Goal: Task Accomplishment & Management: Manage account settings

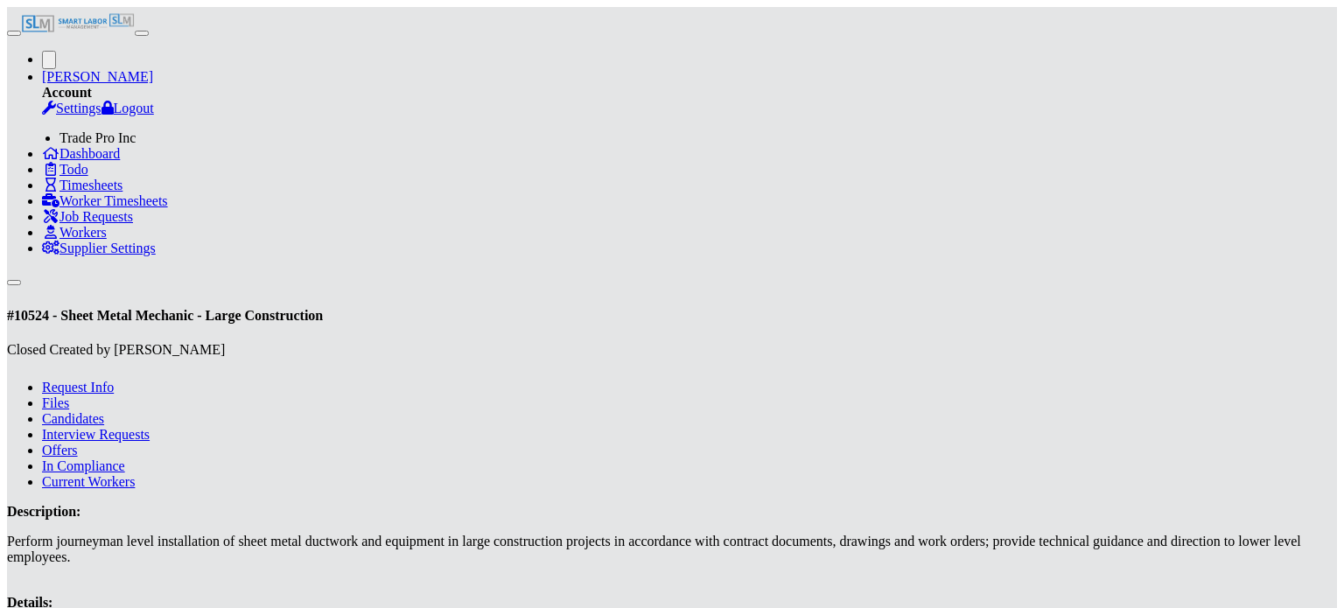
click at [62, 240] on span "Workers" at bounding box center [83, 232] width 47 height 15
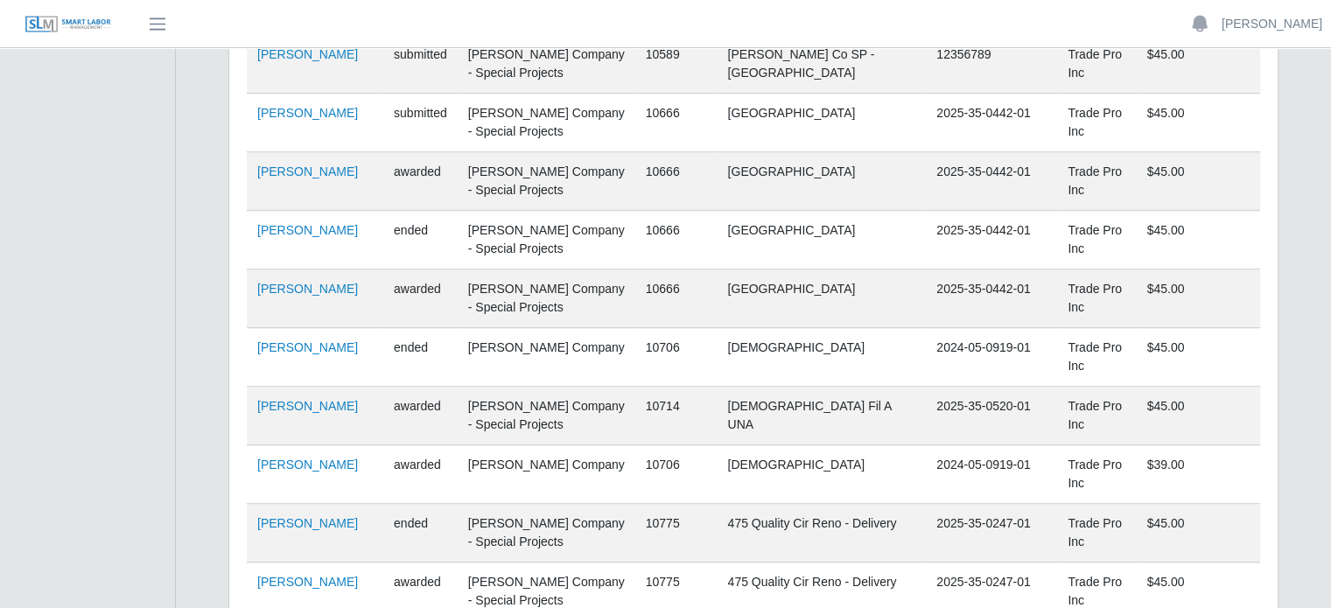
scroll to position [1137, 0]
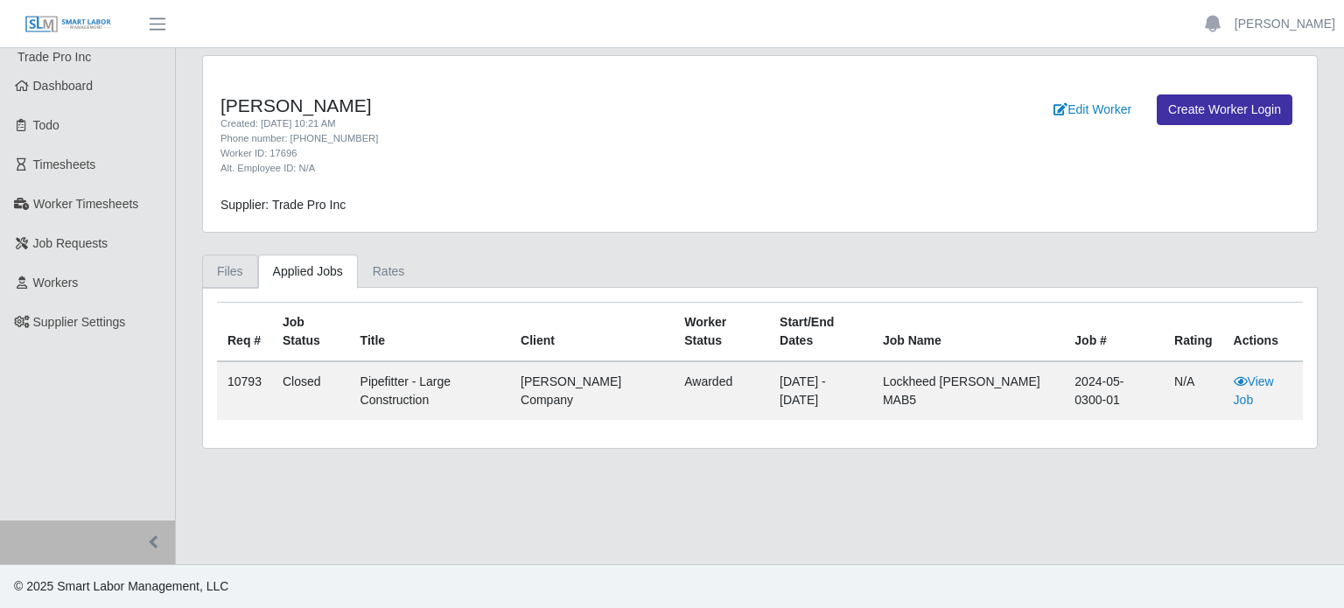
click at [220, 269] on link "Files" at bounding box center [230, 272] width 56 height 34
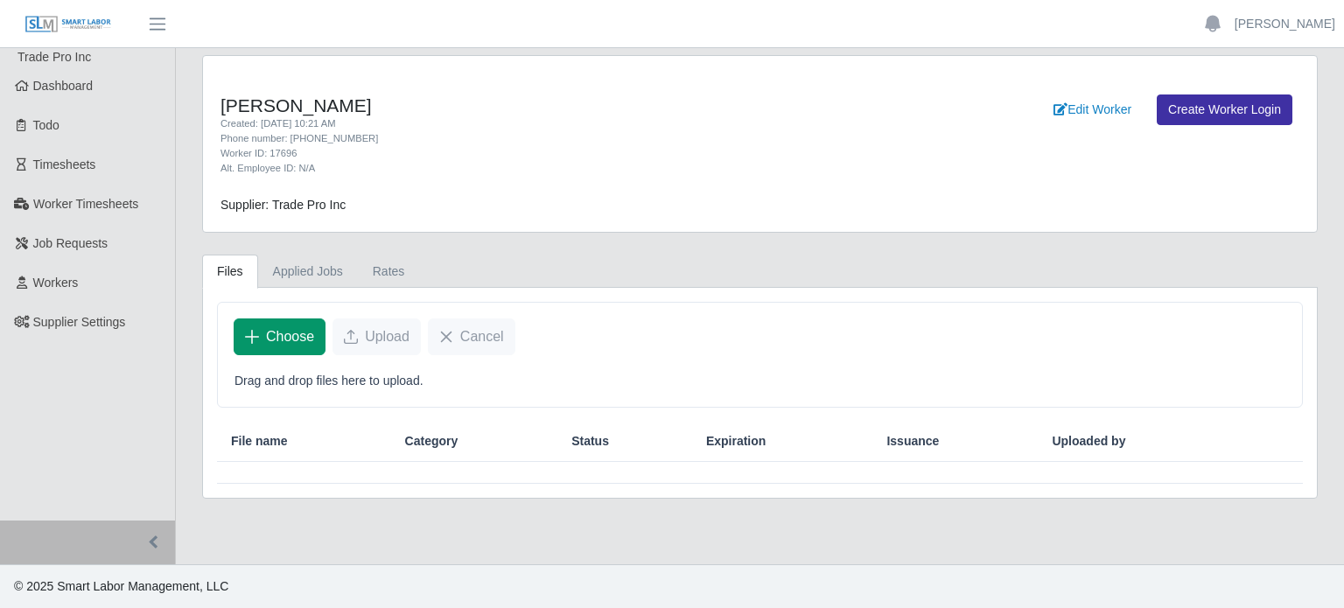
click at [253, 336] on icon "Choose" at bounding box center [252, 337] width 14 height 14
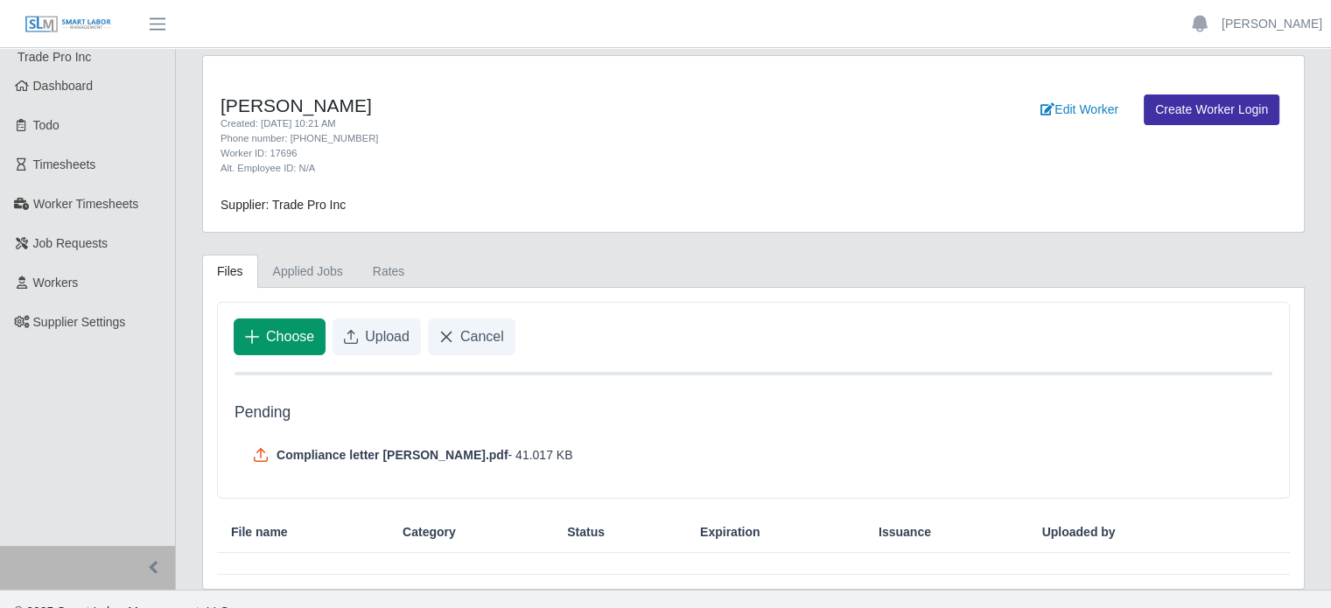
click at [263, 340] on button "Choose" at bounding box center [280, 337] width 92 height 37
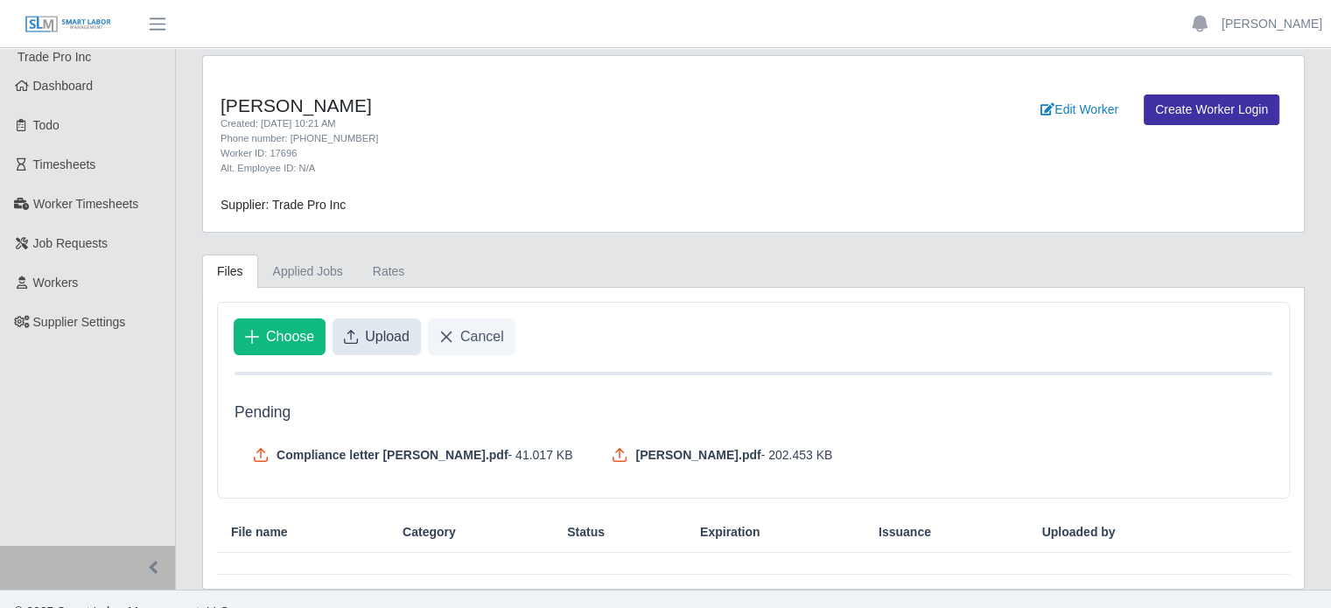
click at [358, 346] on button "Upload" at bounding box center [377, 337] width 88 height 37
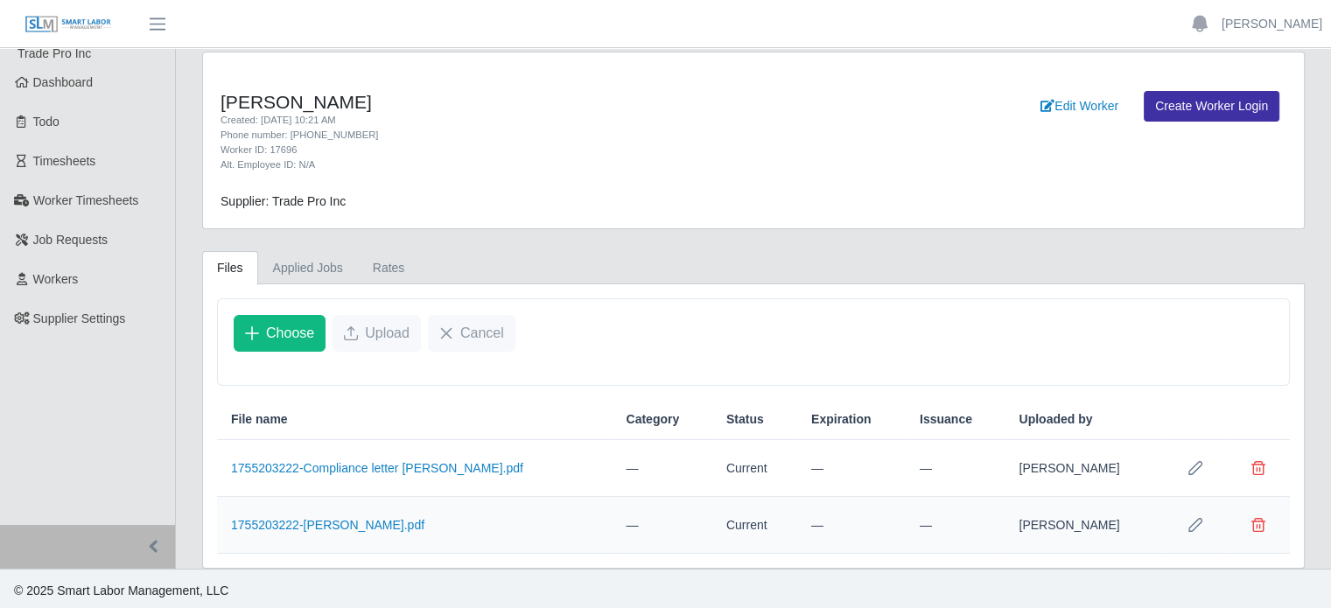
scroll to position [5, 0]
click at [1200, 462] on icon "Row Edit" at bounding box center [1196, 467] width 14 height 14
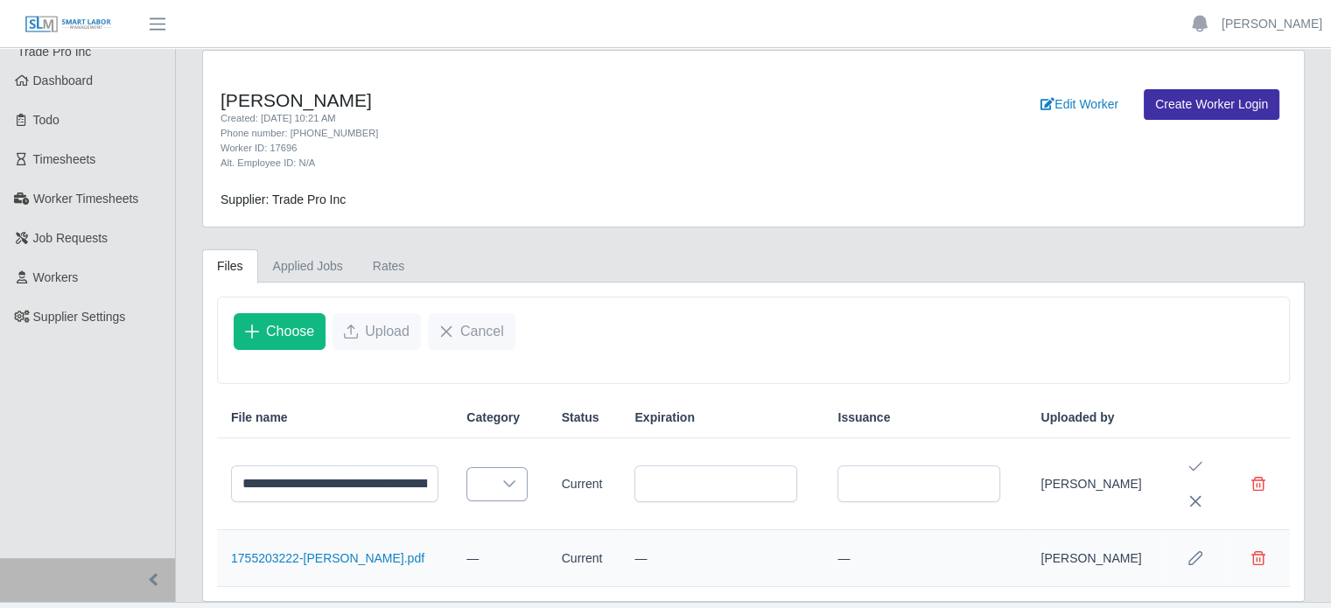
click at [502, 486] on icon at bounding box center [509, 484] width 14 height 14
click at [1199, 460] on icon "Save Edit" at bounding box center [1196, 467] width 14 height 14
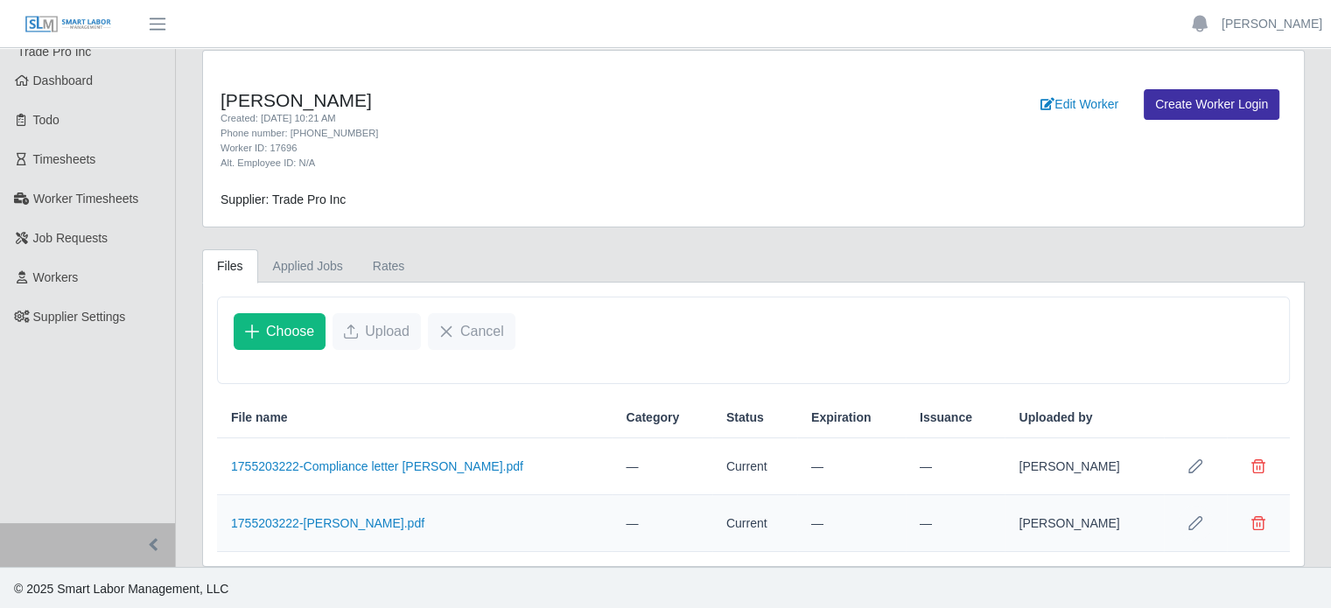
click at [1196, 522] on icon "Row Edit" at bounding box center [1196, 523] width 14 height 14
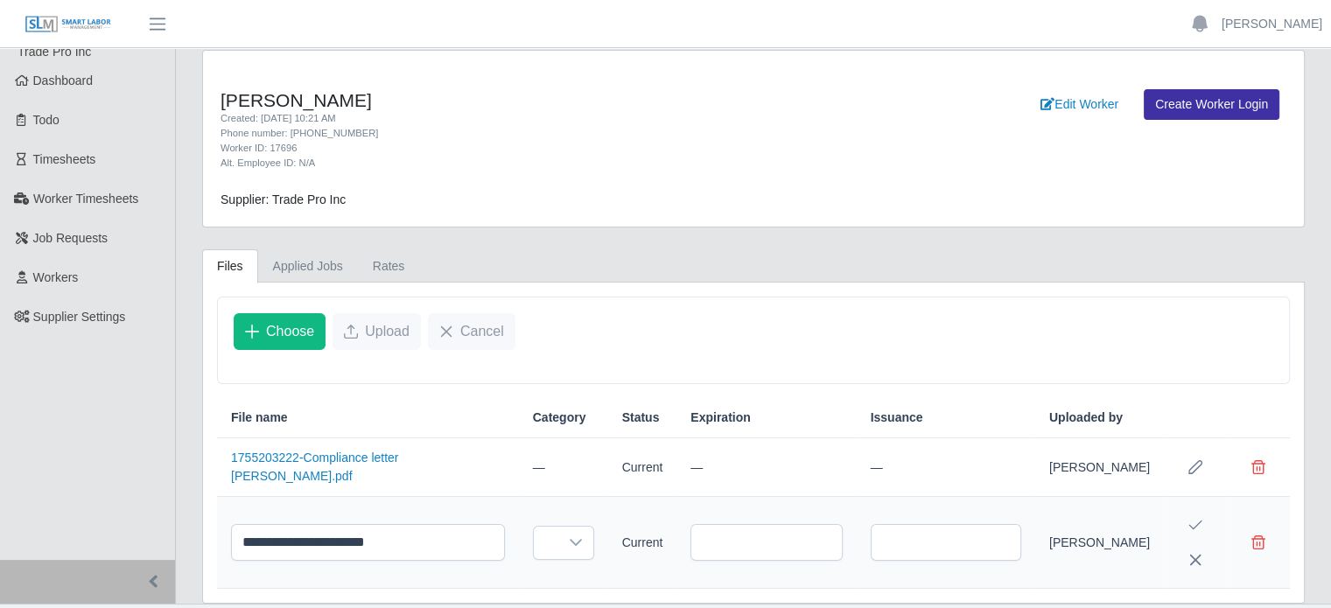
click at [1191, 524] on icon "Save Edit" at bounding box center [1195, 526] width 13 height 10
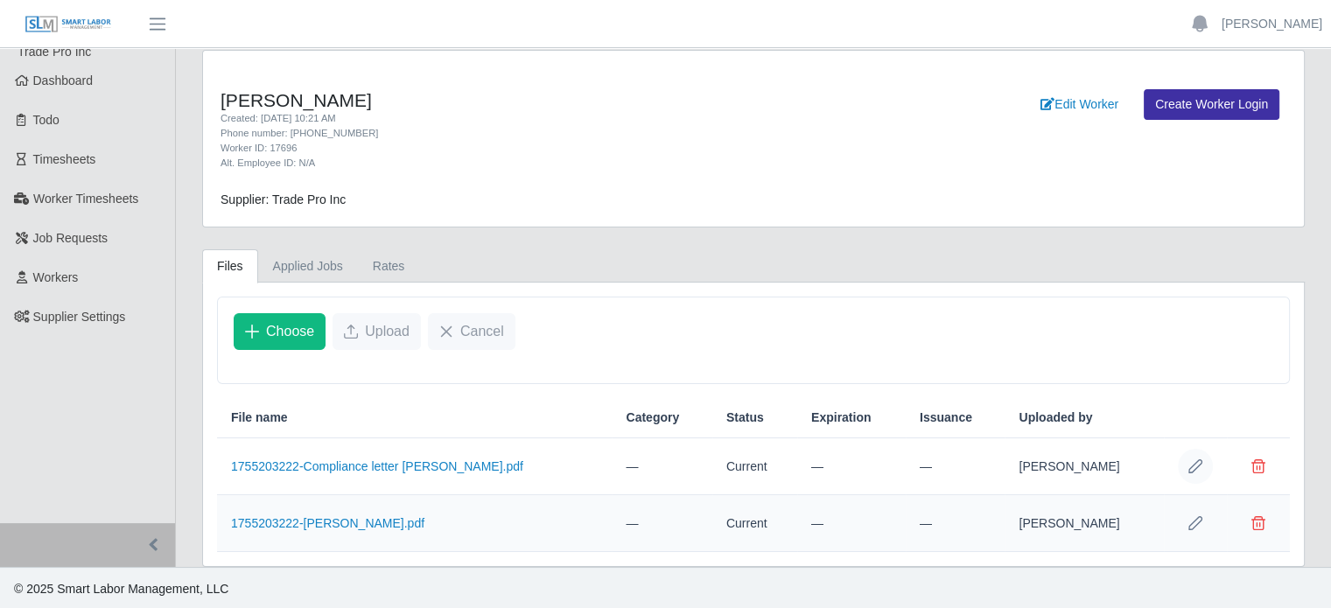
click at [1196, 460] on icon "Row Edit" at bounding box center [1196, 467] width 14 height 14
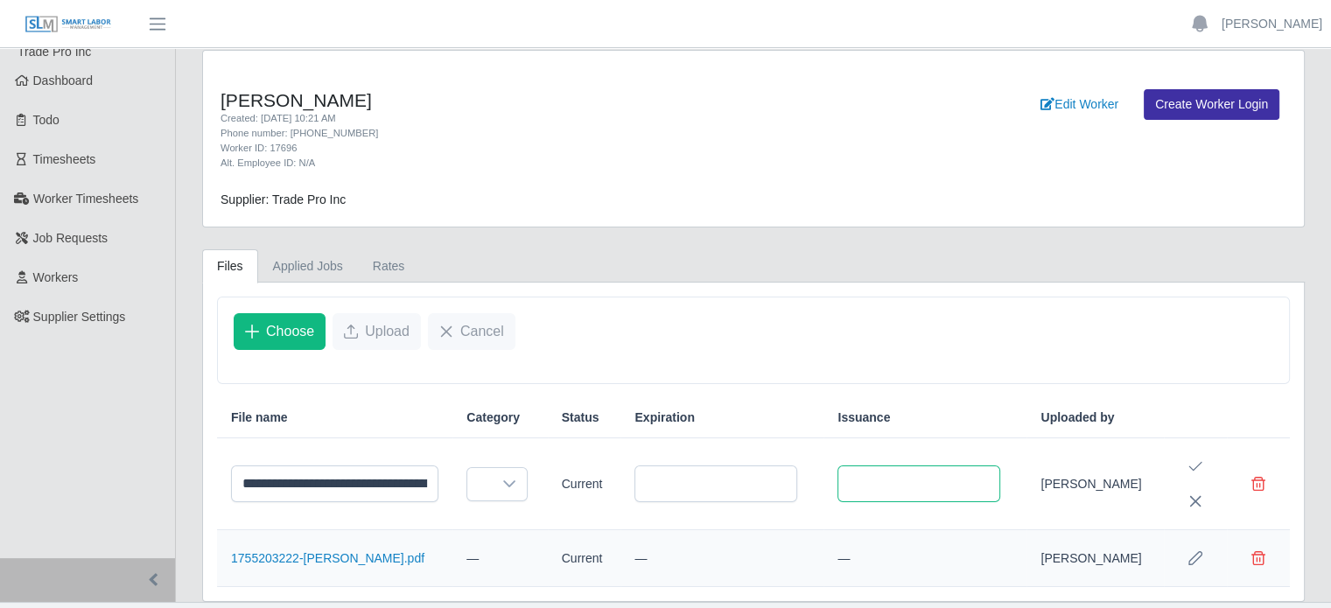
click at [907, 482] on input "text" at bounding box center [919, 484] width 163 height 37
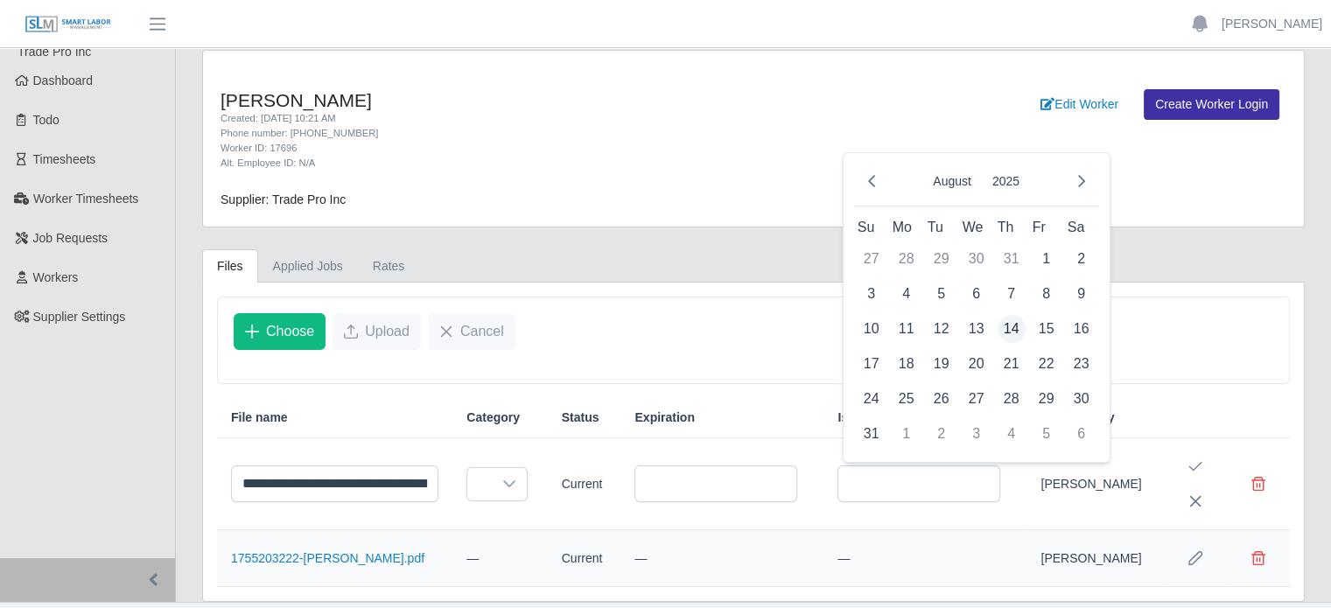
click at [1009, 328] on span "14" at bounding box center [1012, 329] width 28 height 28
type input "**********"
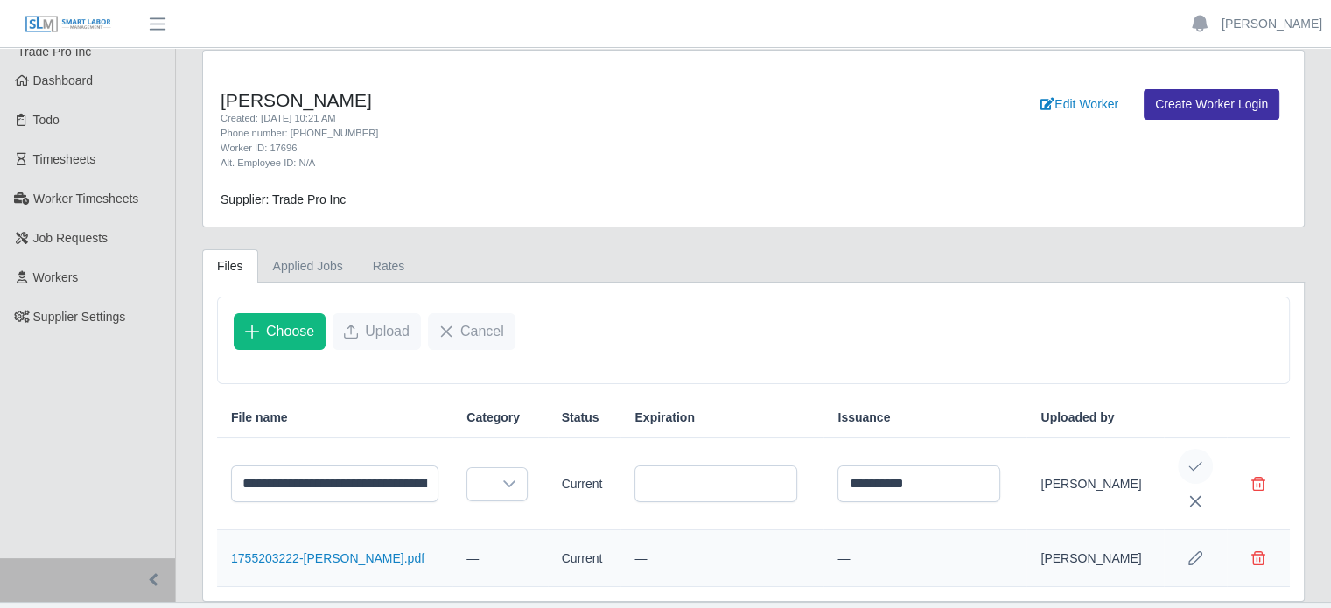
click at [1191, 461] on icon "Save Edit" at bounding box center [1196, 467] width 14 height 14
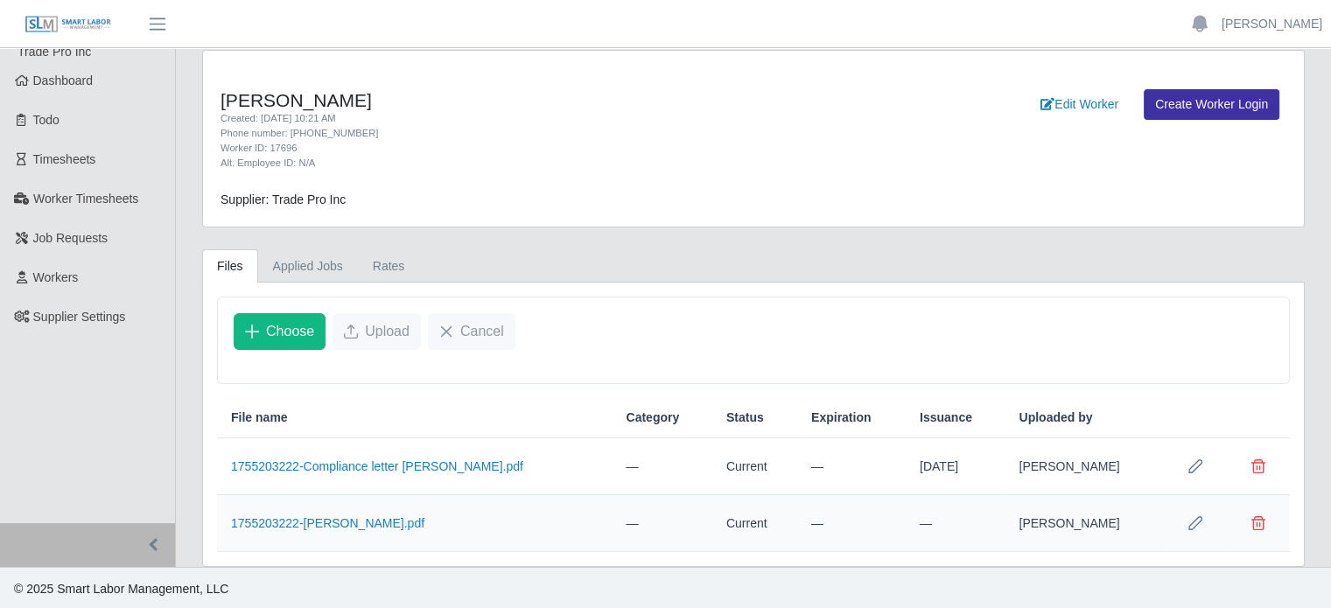
click at [1195, 530] on button "Row Edit" at bounding box center [1195, 523] width 35 height 35
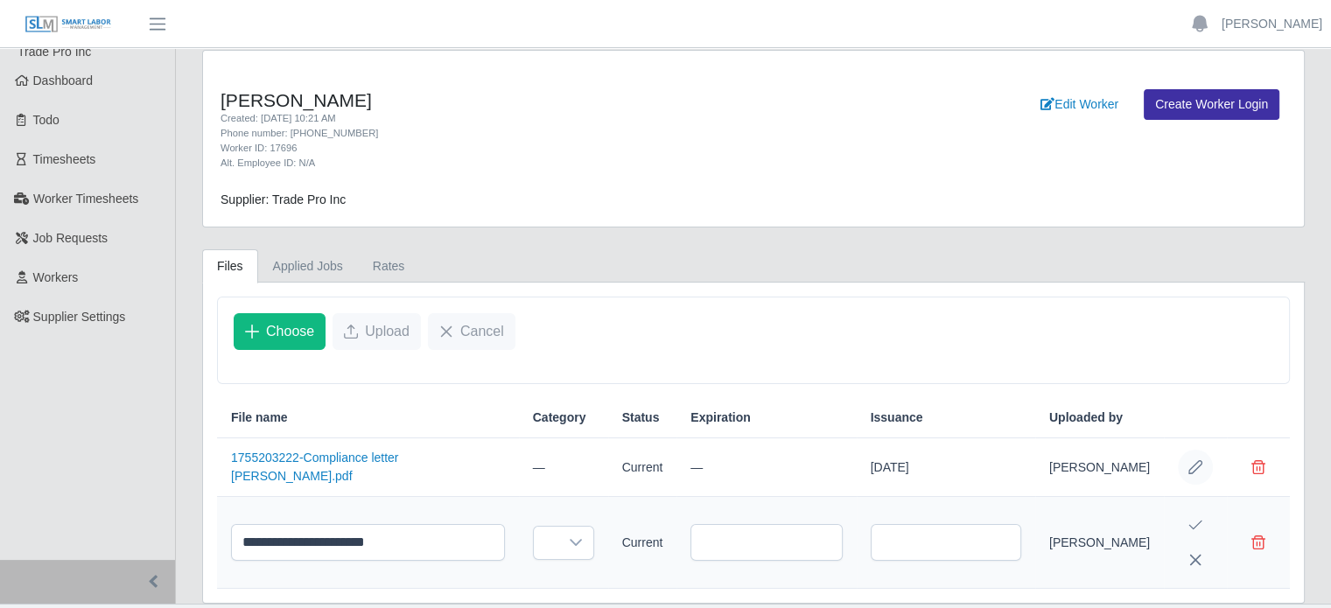
click at [1200, 460] on icon "Row Edit" at bounding box center [1196, 467] width 14 height 14
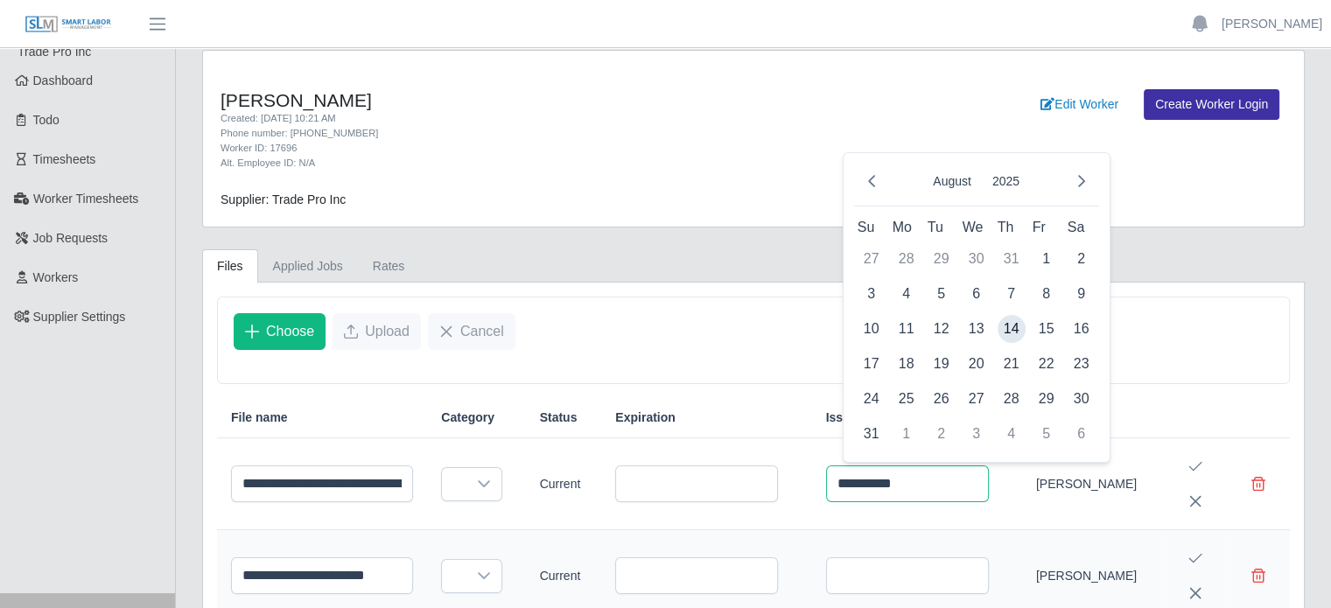
click at [942, 491] on input "**********" at bounding box center [907, 484] width 163 height 37
click at [938, 297] on span "5" at bounding box center [942, 294] width 28 height 28
type input "**********"
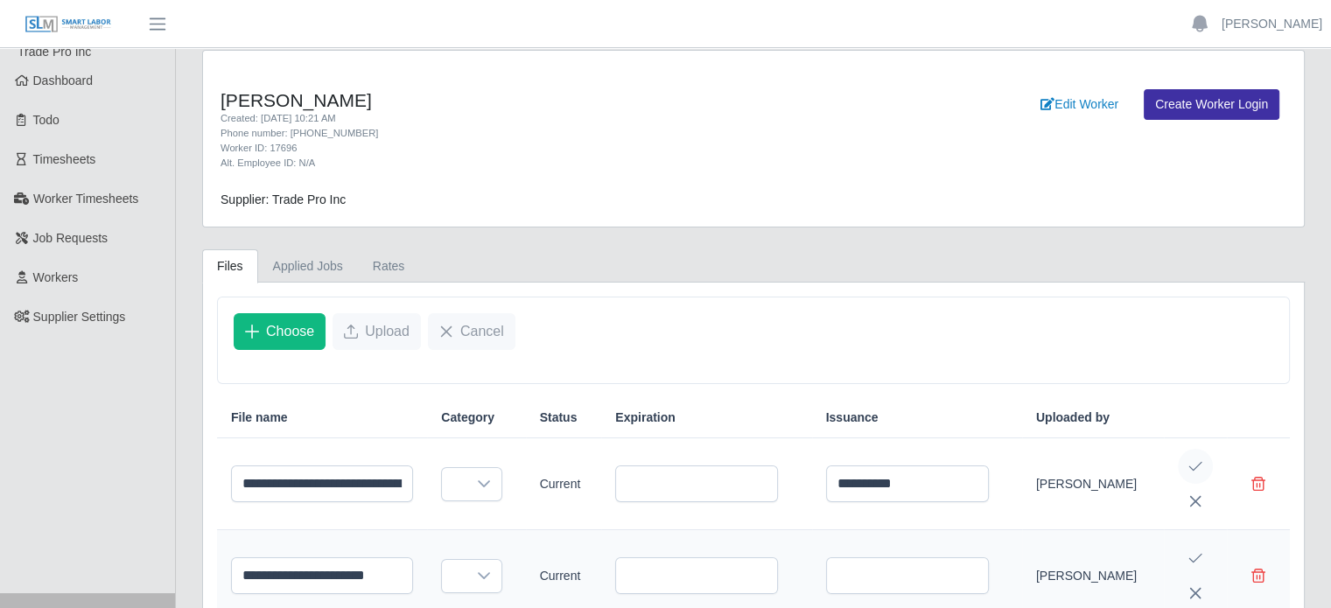
click at [1192, 467] on icon "Save Edit" at bounding box center [1195, 467] width 13 height 10
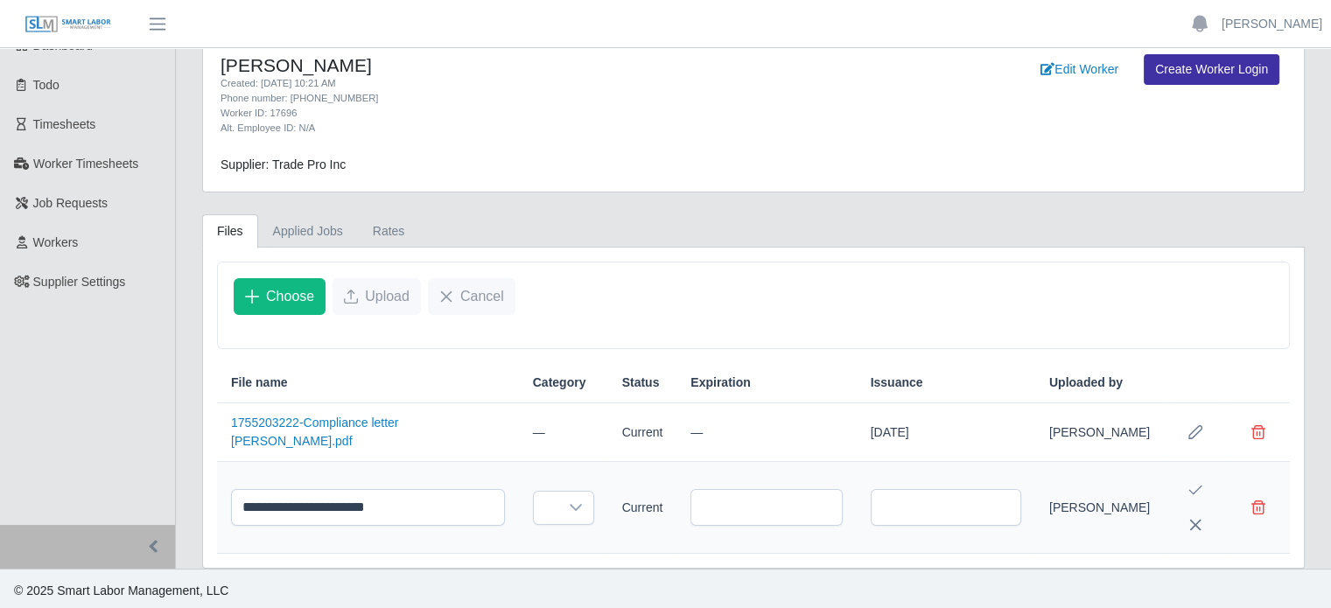
scroll to position [42, 0]
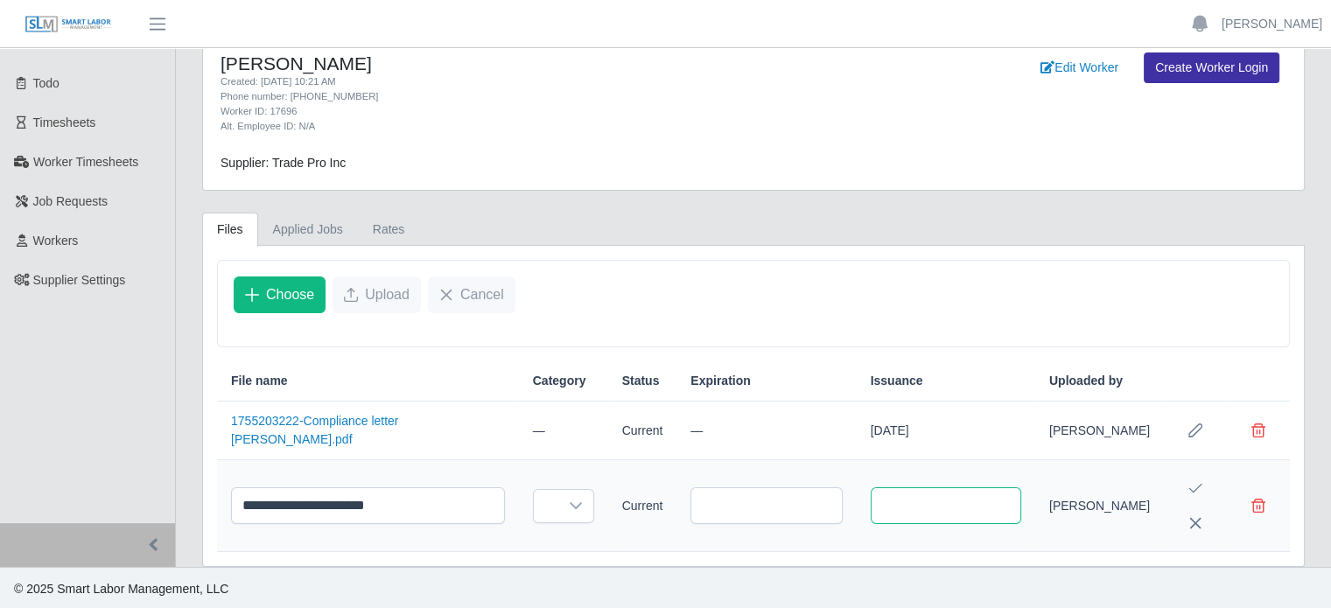
click at [962, 502] on input "text" at bounding box center [946, 506] width 151 height 37
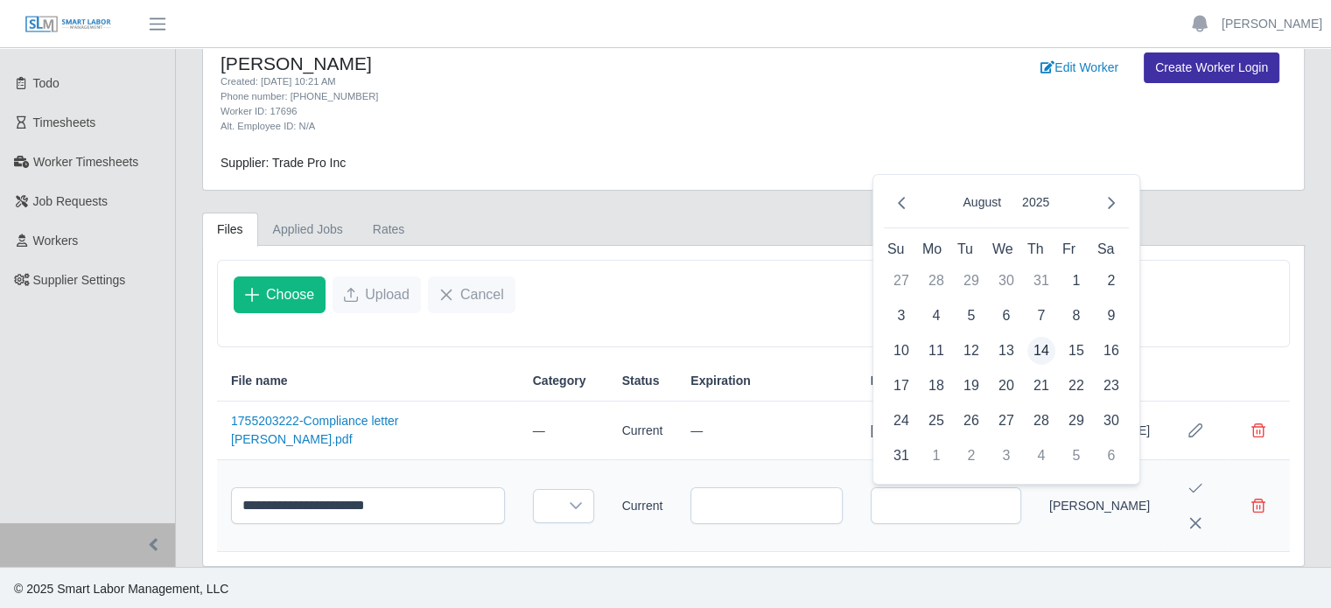
click at [1040, 337] on span "14" at bounding box center [1042, 351] width 28 height 28
type input "**********"
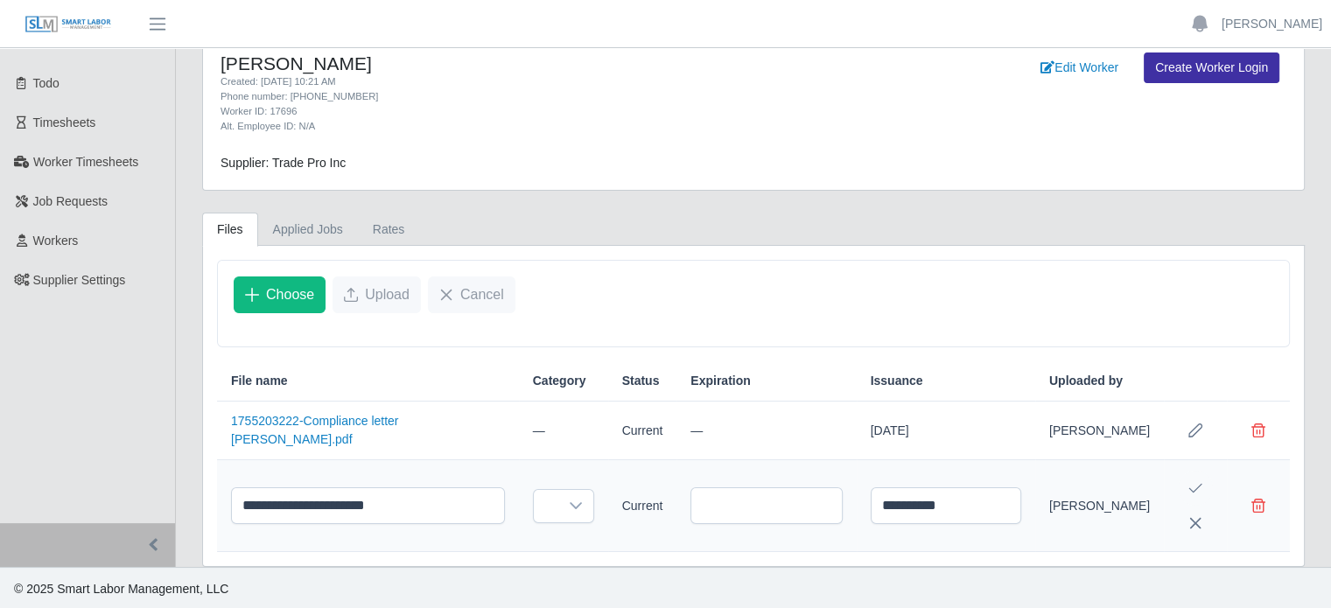
click at [1195, 489] on icon "Save Edit" at bounding box center [1195, 489] width 13 height 10
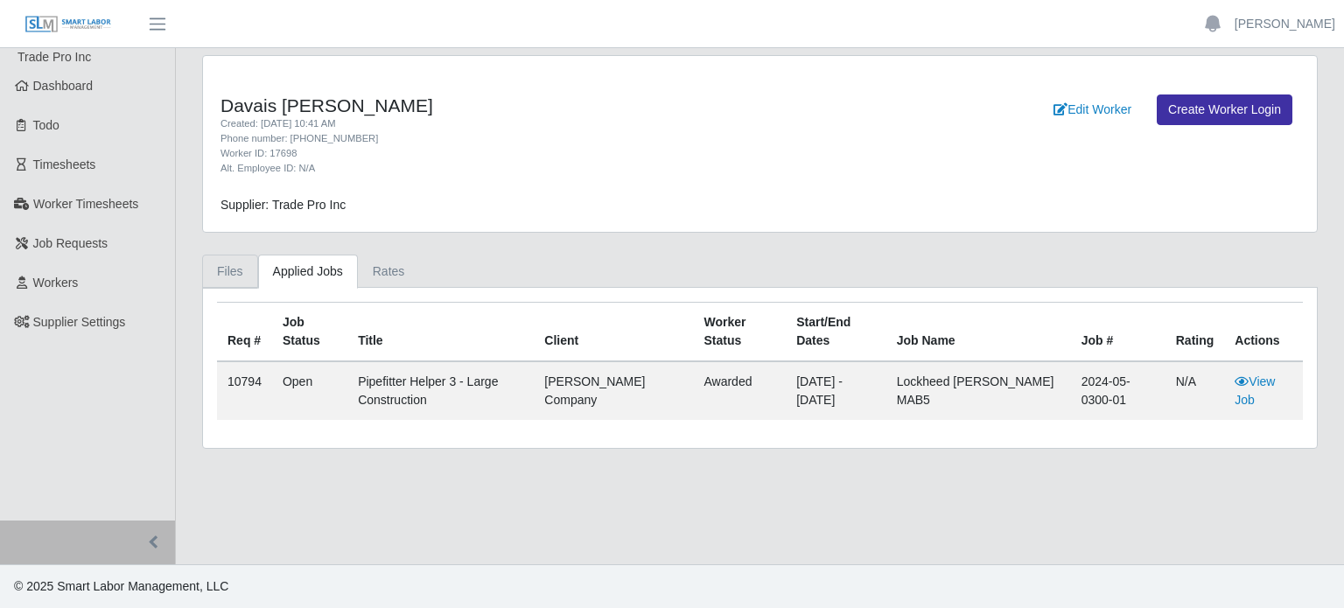
click at [222, 275] on link "Files" at bounding box center [230, 272] width 56 height 34
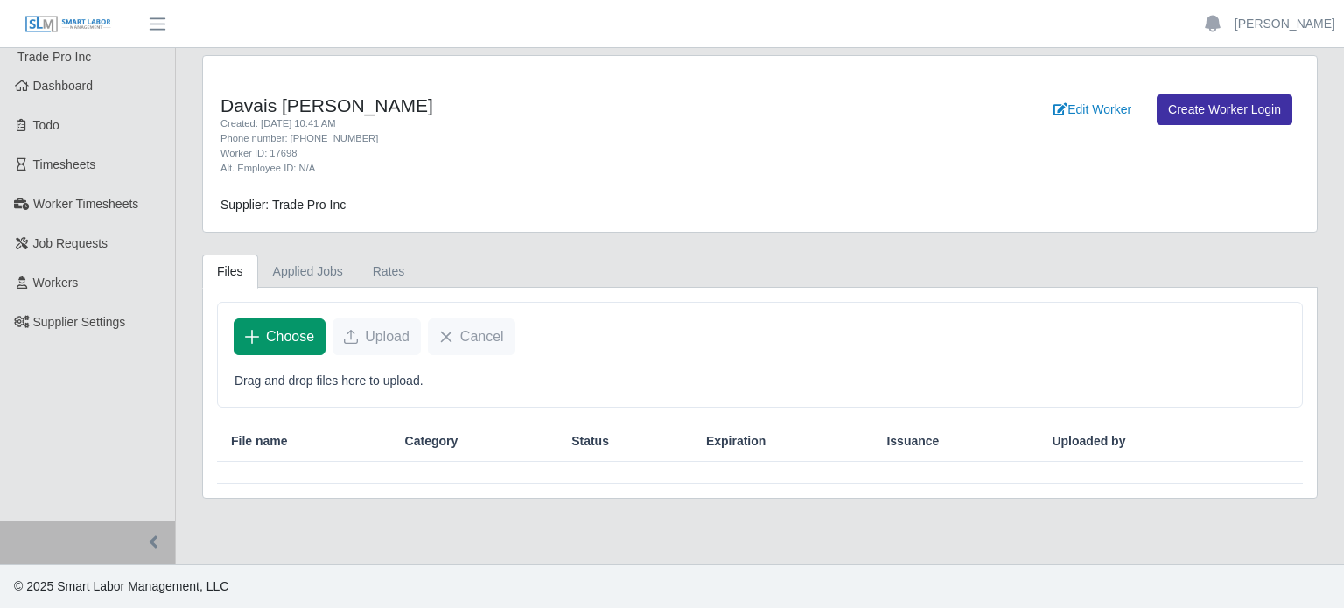
click at [270, 340] on span "Choose" at bounding box center [290, 336] width 48 height 21
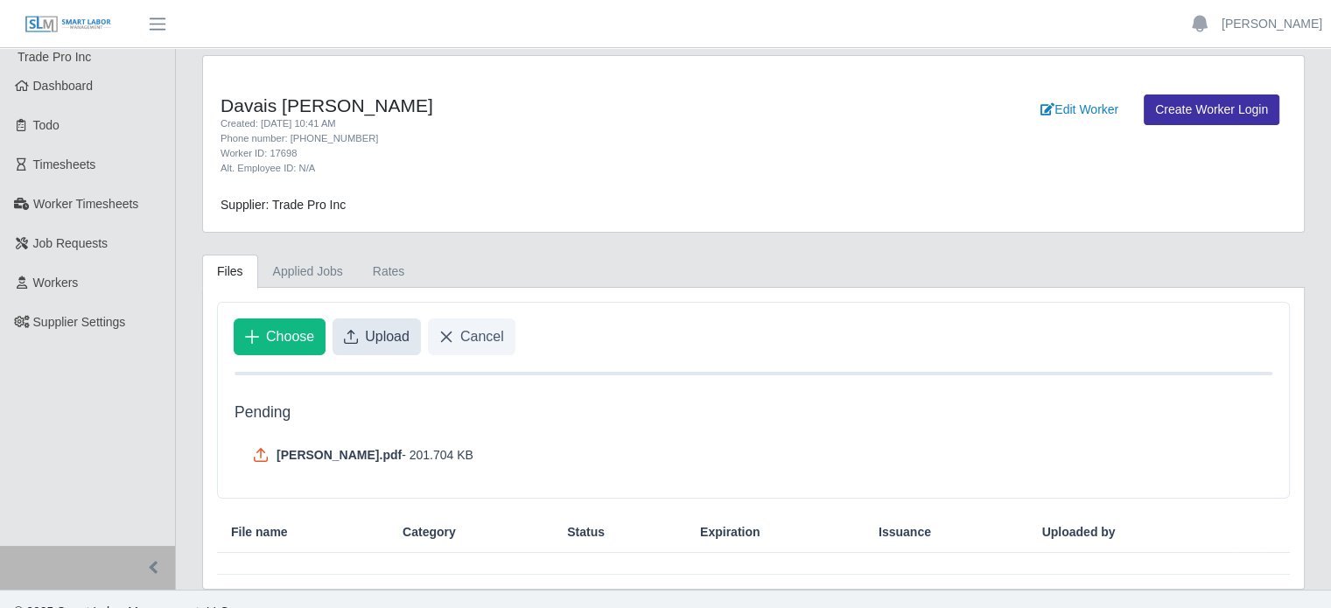
click at [361, 347] on button "Upload" at bounding box center [377, 337] width 88 height 37
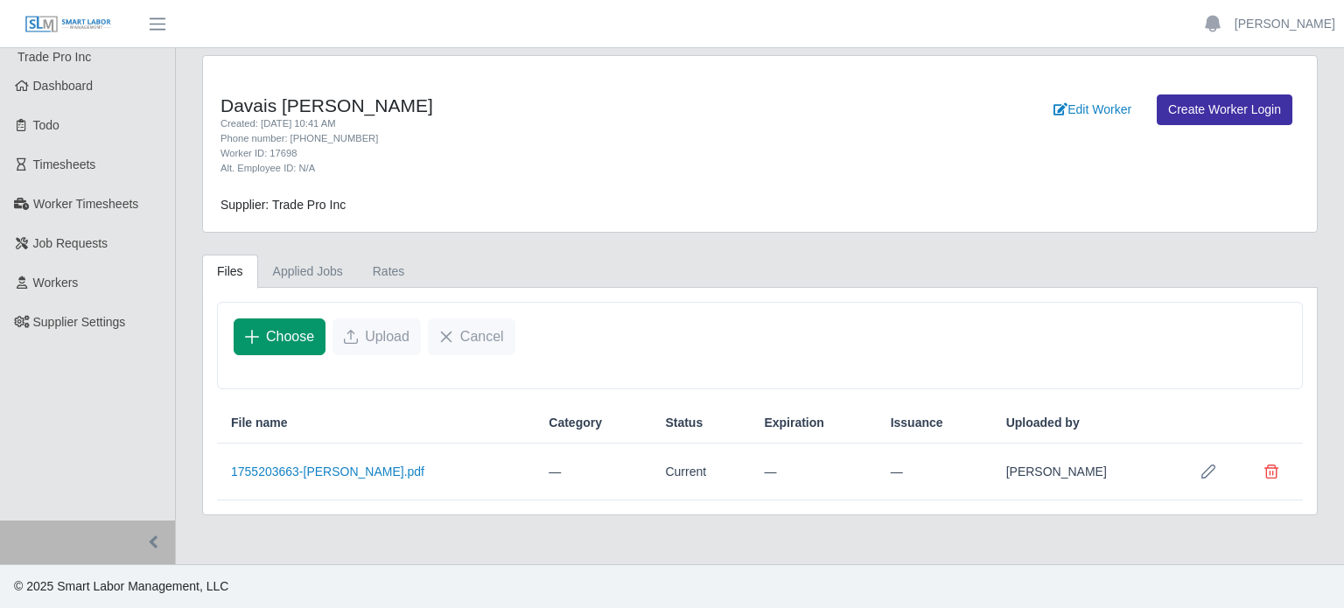
click at [280, 338] on span "Choose" at bounding box center [290, 336] width 48 height 21
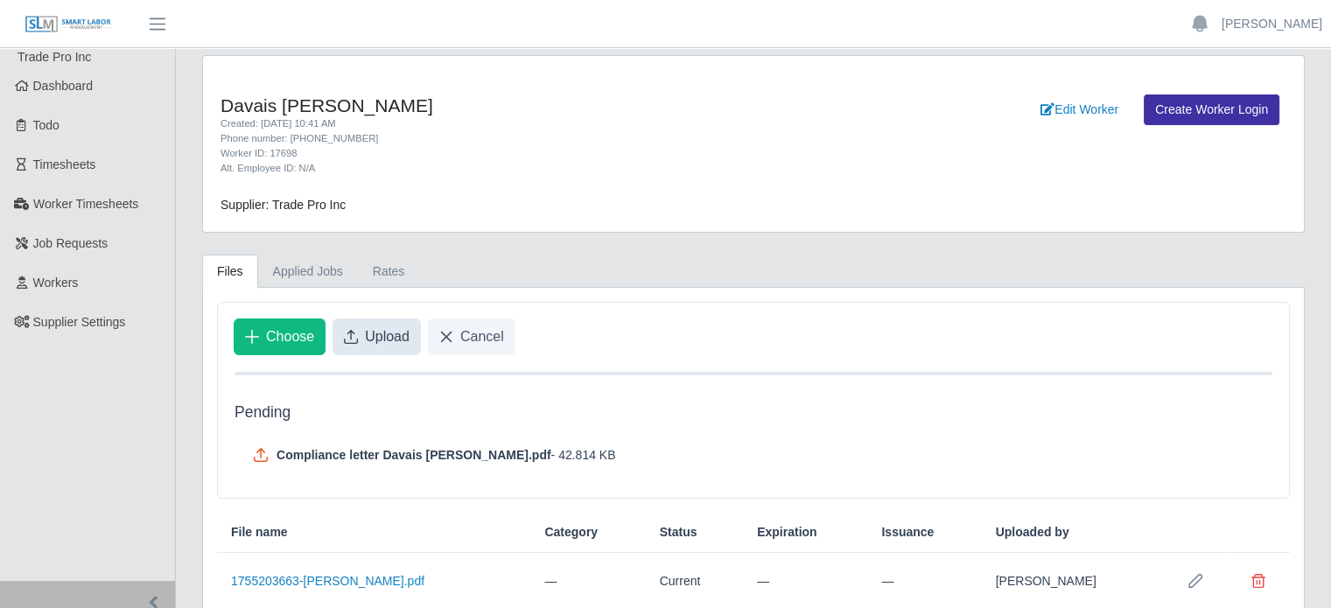
drag, startPoint x: 354, startPoint y: 332, endPoint x: 391, endPoint y: 332, distance: 37.6
click at [354, 332] on icon "Upload" at bounding box center [351, 337] width 14 height 14
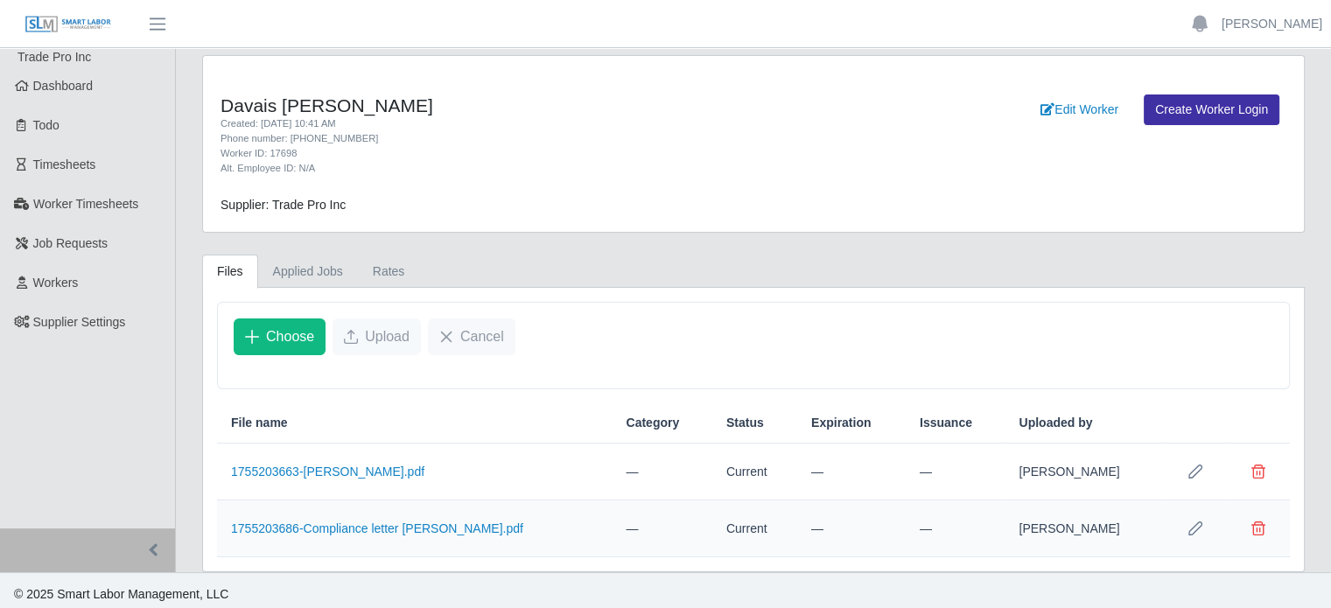
scroll to position [5, 0]
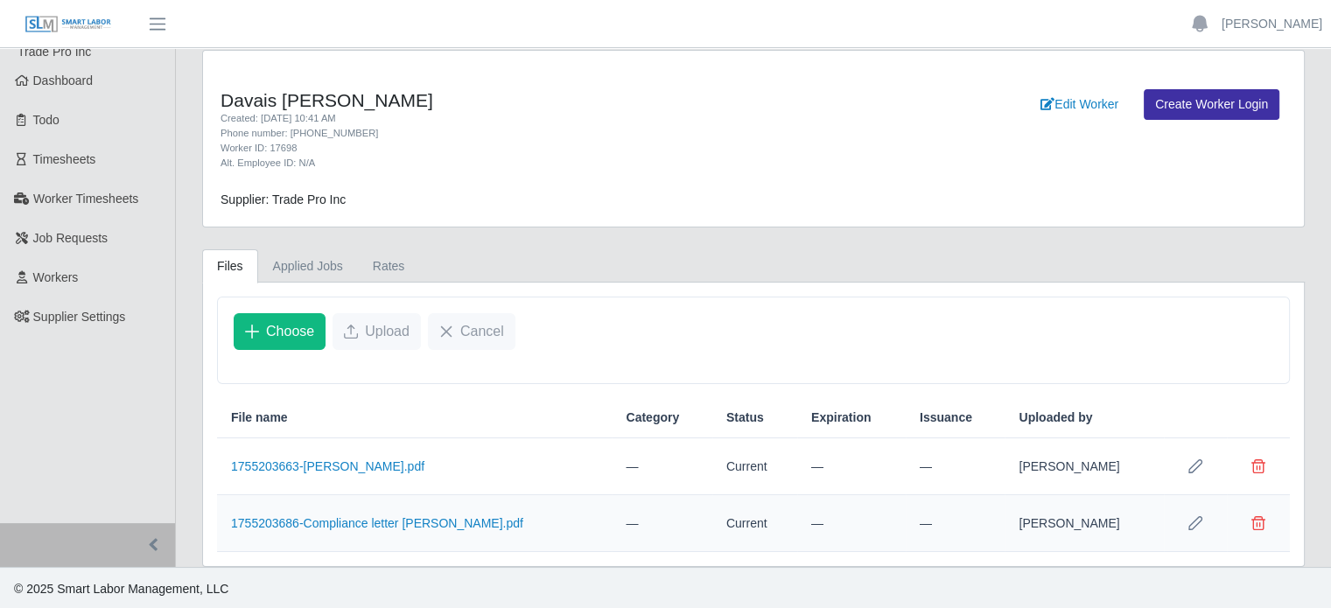
click at [1005, 458] on td "—" at bounding box center [1084, 467] width 159 height 57
click at [1183, 461] on button "Row Edit" at bounding box center [1195, 466] width 35 height 35
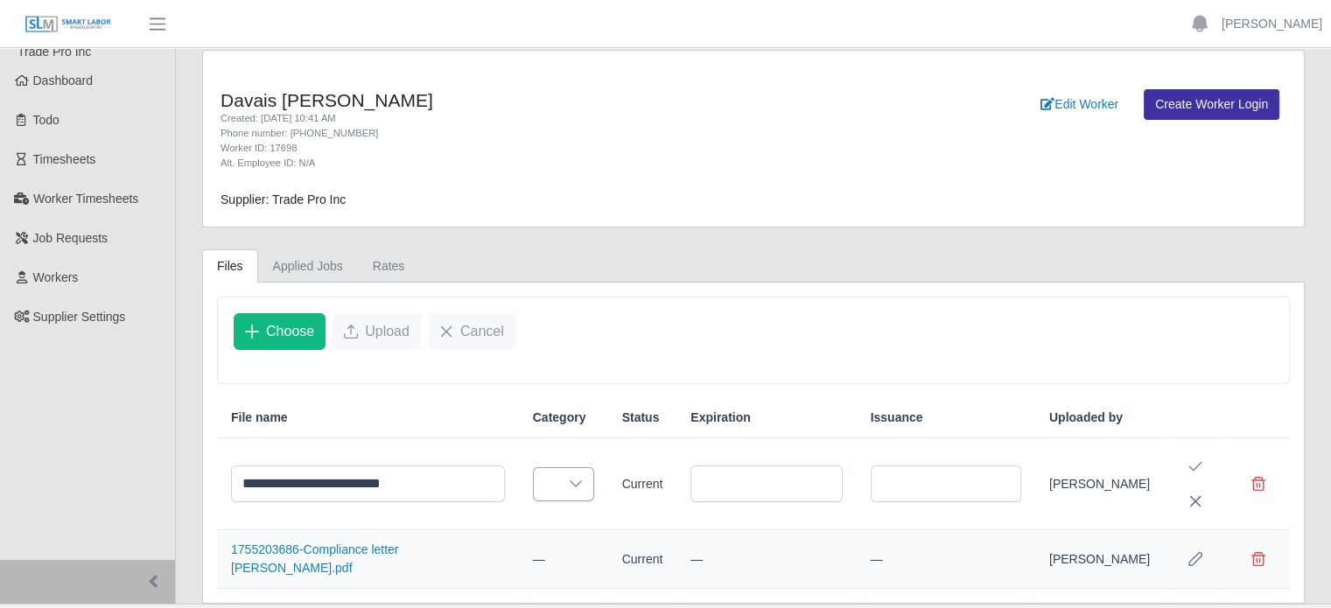
click at [574, 487] on div at bounding box center [575, 484] width 35 height 32
click at [550, 503] on body "**********" at bounding box center [665, 321] width 1331 height 653
click at [1035, 510] on td at bounding box center [1099, 485] width 129 height 92
click at [1035, 498] on td at bounding box center [1099, 485] width 129 height 92
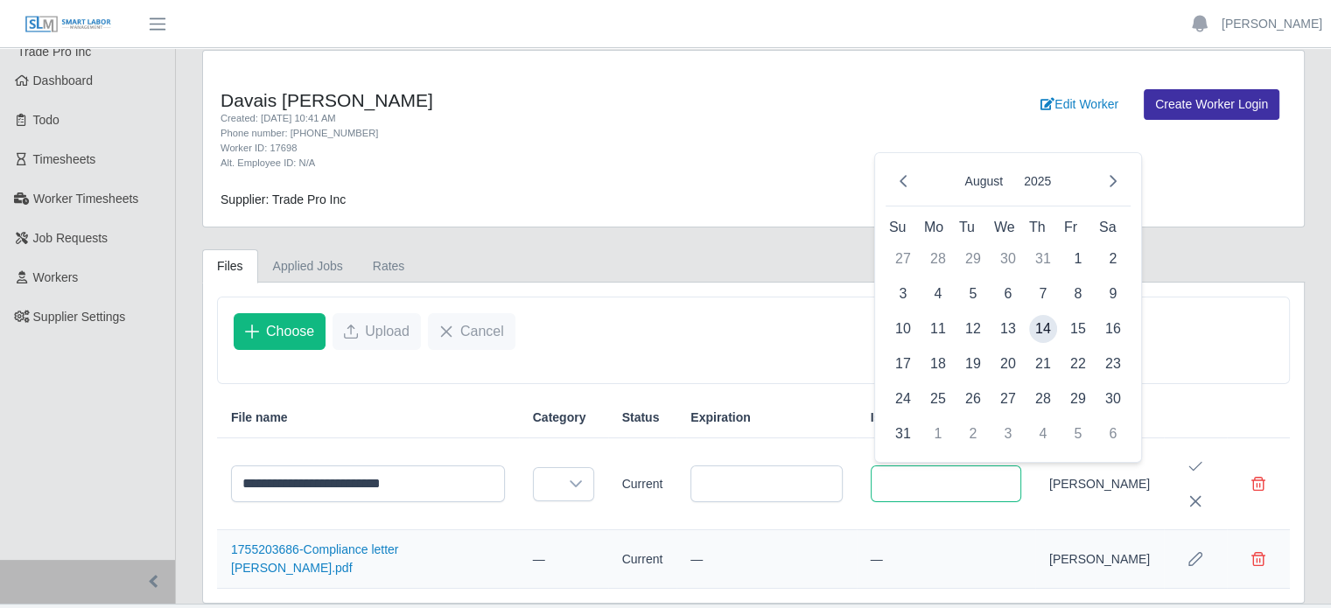
click at [951, 493] on input "text" at bounding box center [946, 484] width 151 height 37
click at [1043, 329] on span "14" at bounding box center [1043, 329] width 28 height 28
type input "**********"
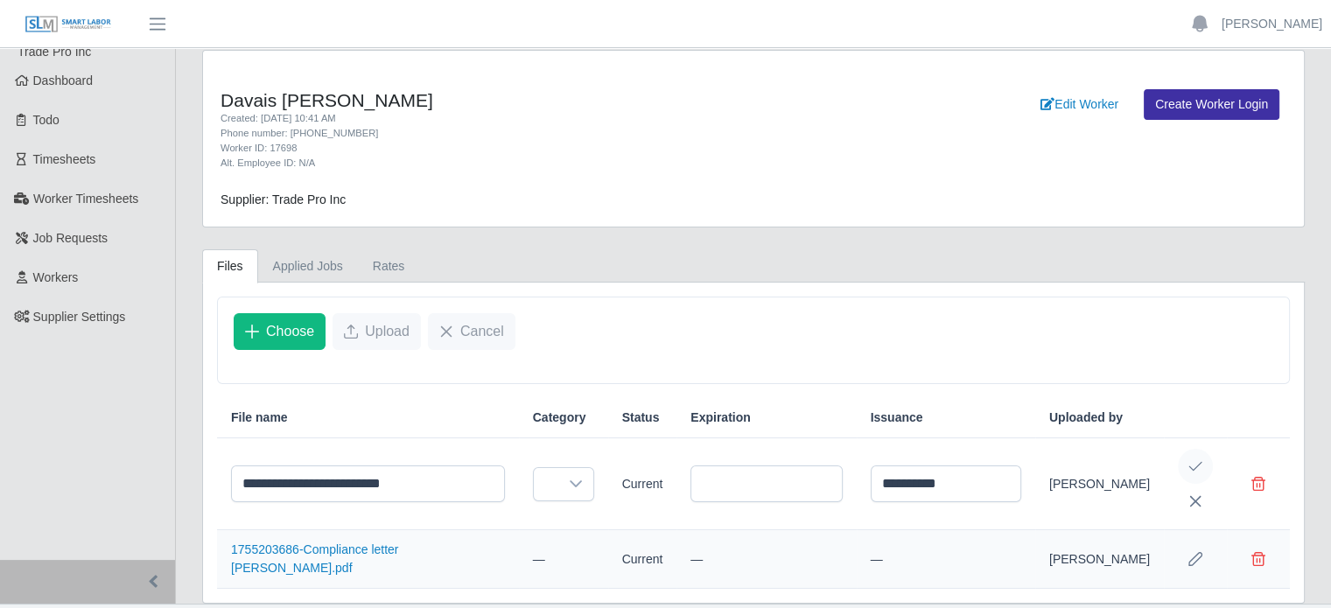
click at [1196, 468] on icon "Save Edit" at bounding box center [1196, 467] width 14 height 14
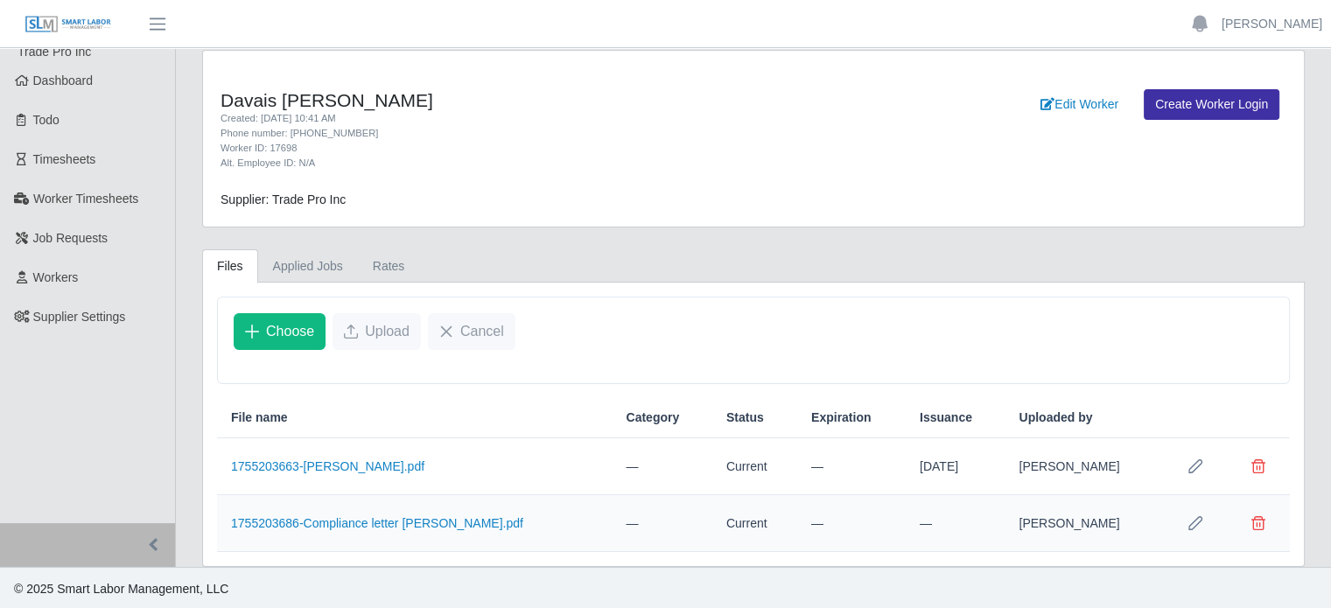
click at [1194, 530] on button "Row Edit" at bounding box center [1195, 523] width 35 height 35
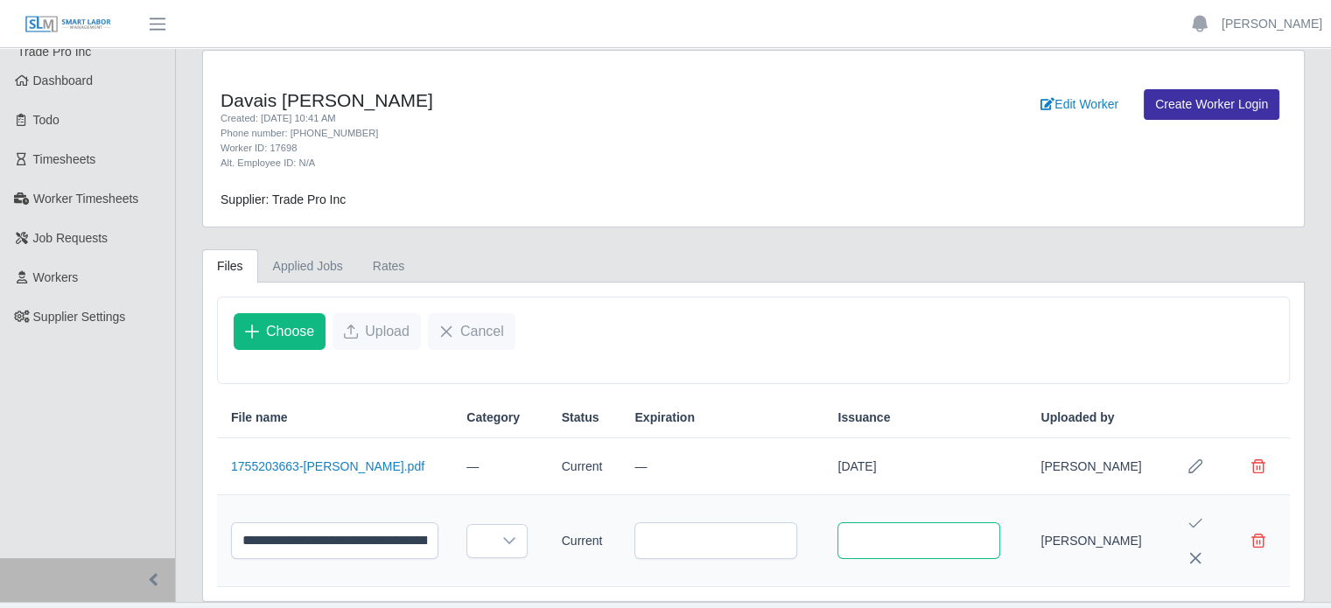
click at [867, 542] on input "text" at bounding box center [919, 541] width 163 height 37
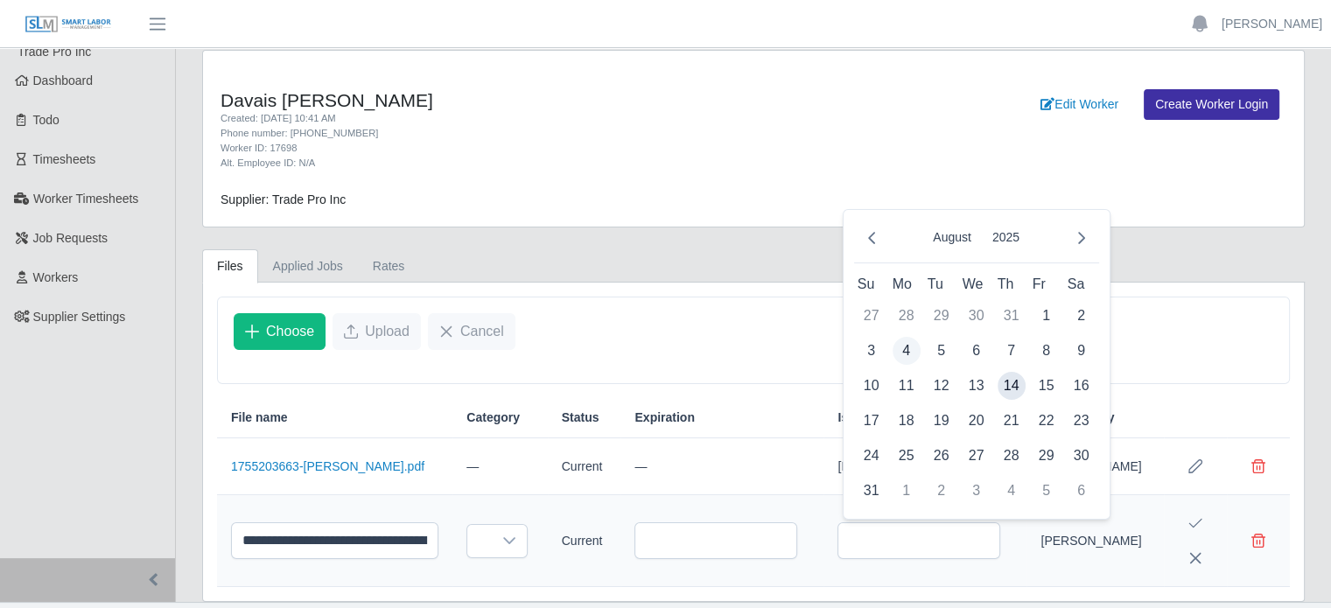
click at [906, 351] on span "4" at bounding box center [907, 351] width 28 height 28
type input "**********"
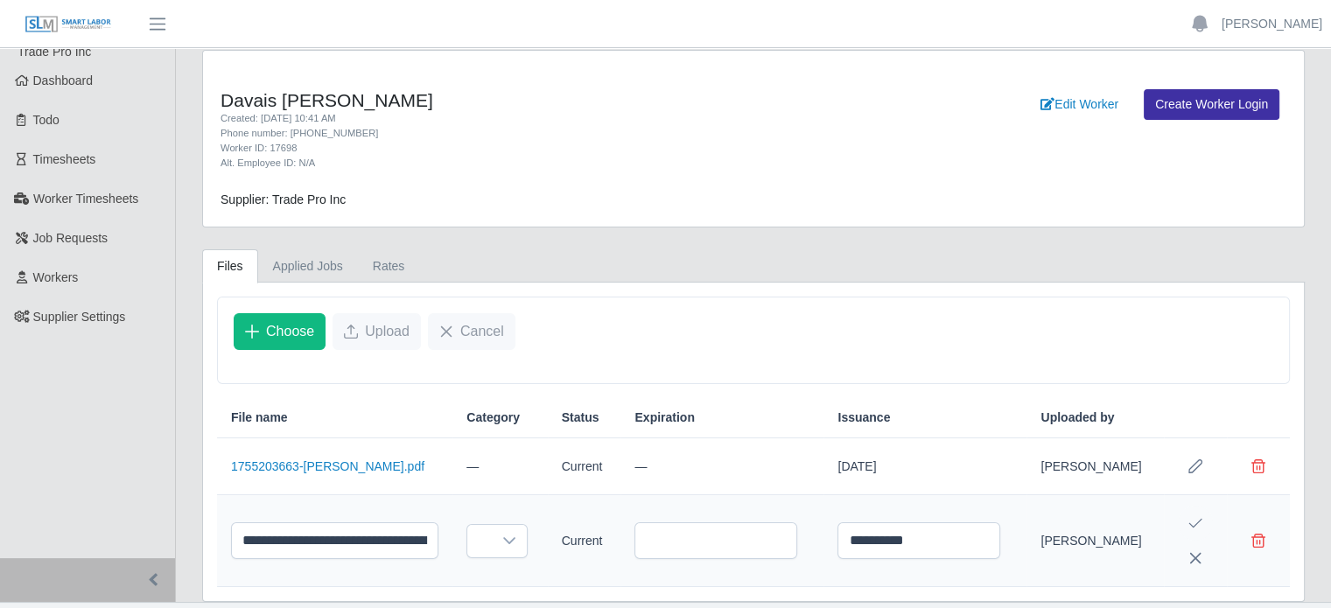
click at [1196, 521] on icon "Save Edit" at bounding box center [1196, 523] width 14 height 14
